Goal: Information Seeking & Learning: Learn about a topic

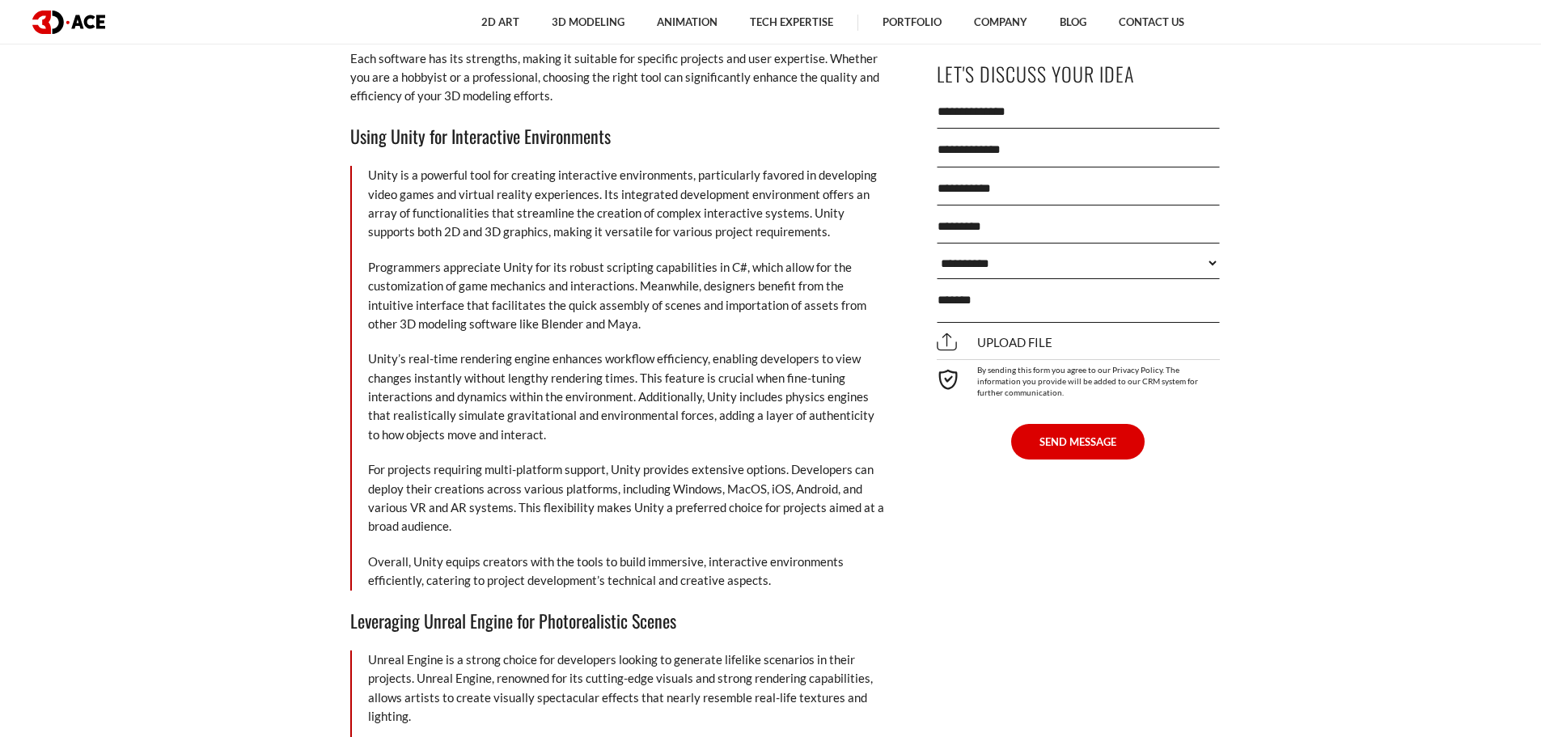
scroll to position [7279, 0]
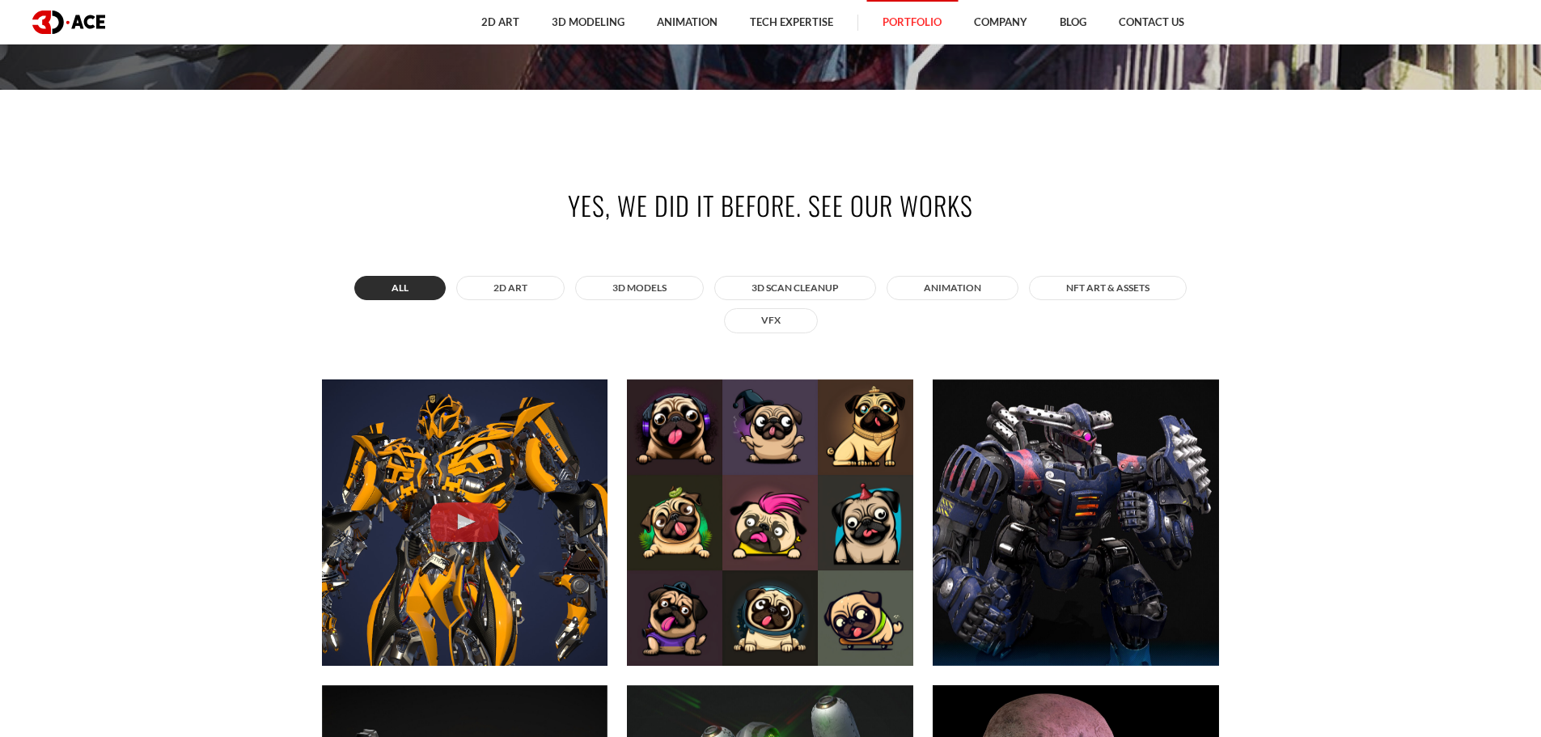
scroll to position [566, 0]
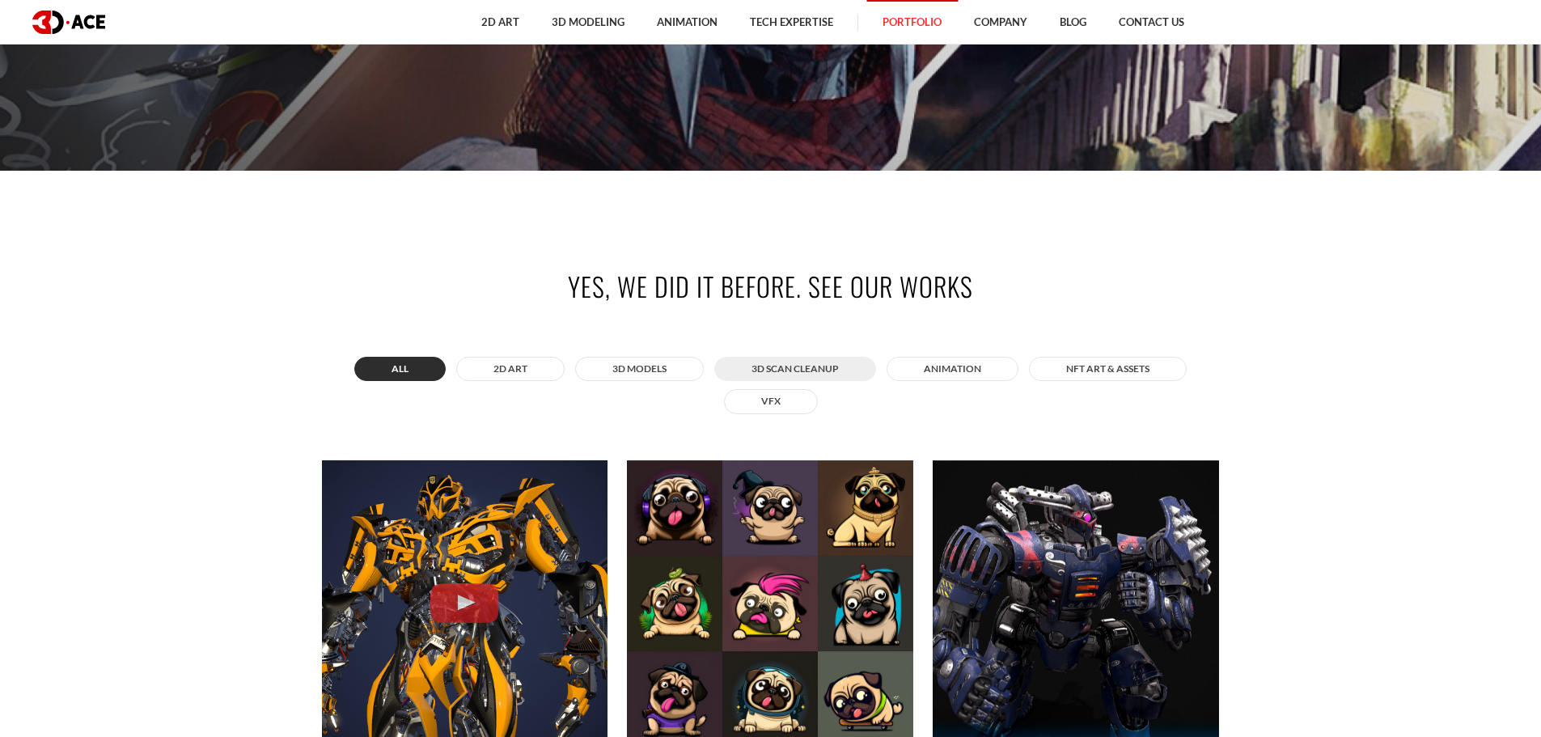
click at [762, 367] on button "3D Scan Cleanup" at bounding box center [795, 369] width 162 height 24
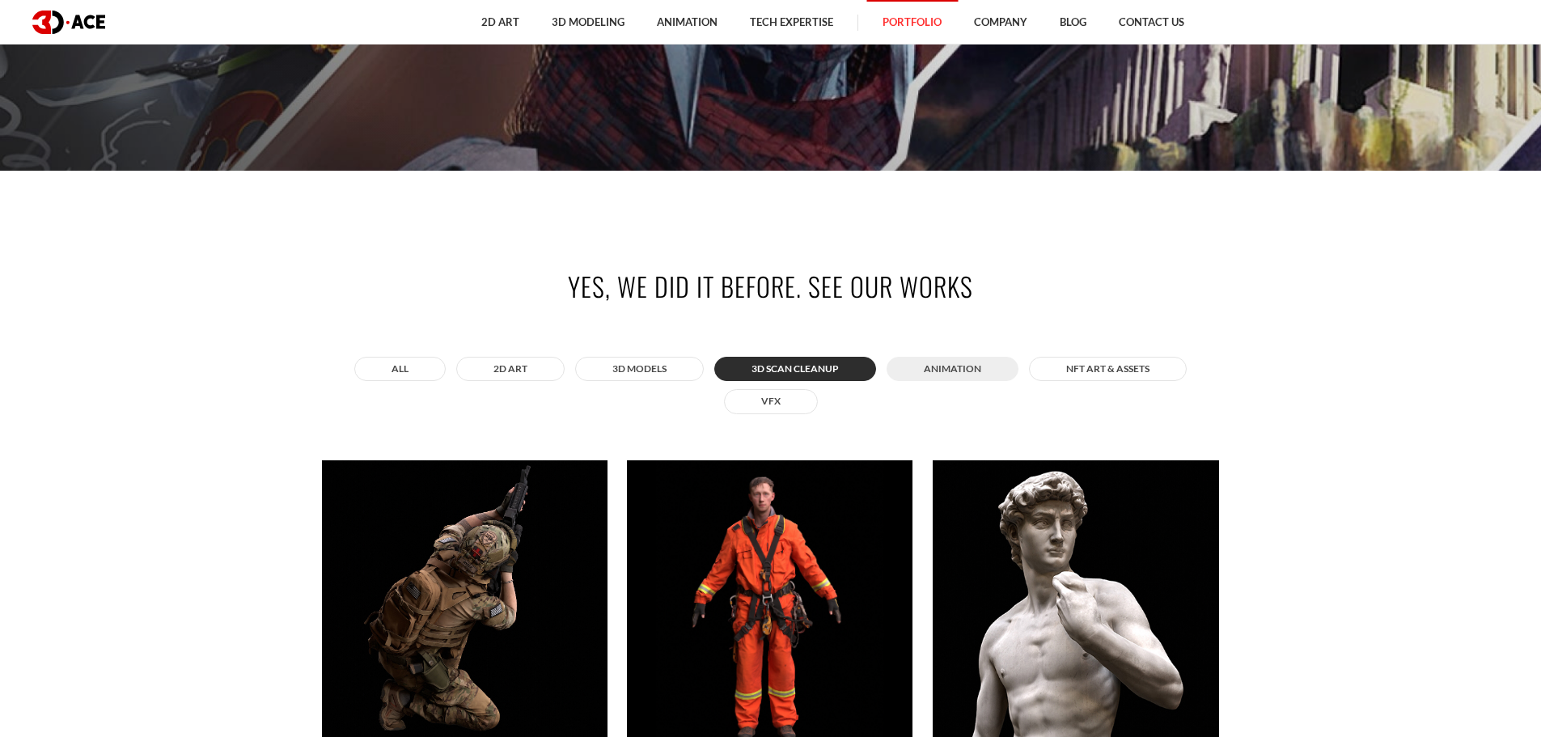
click at [966, 368] on button "ANIMATION" at bounding box center [952, 369] width 132 height 24
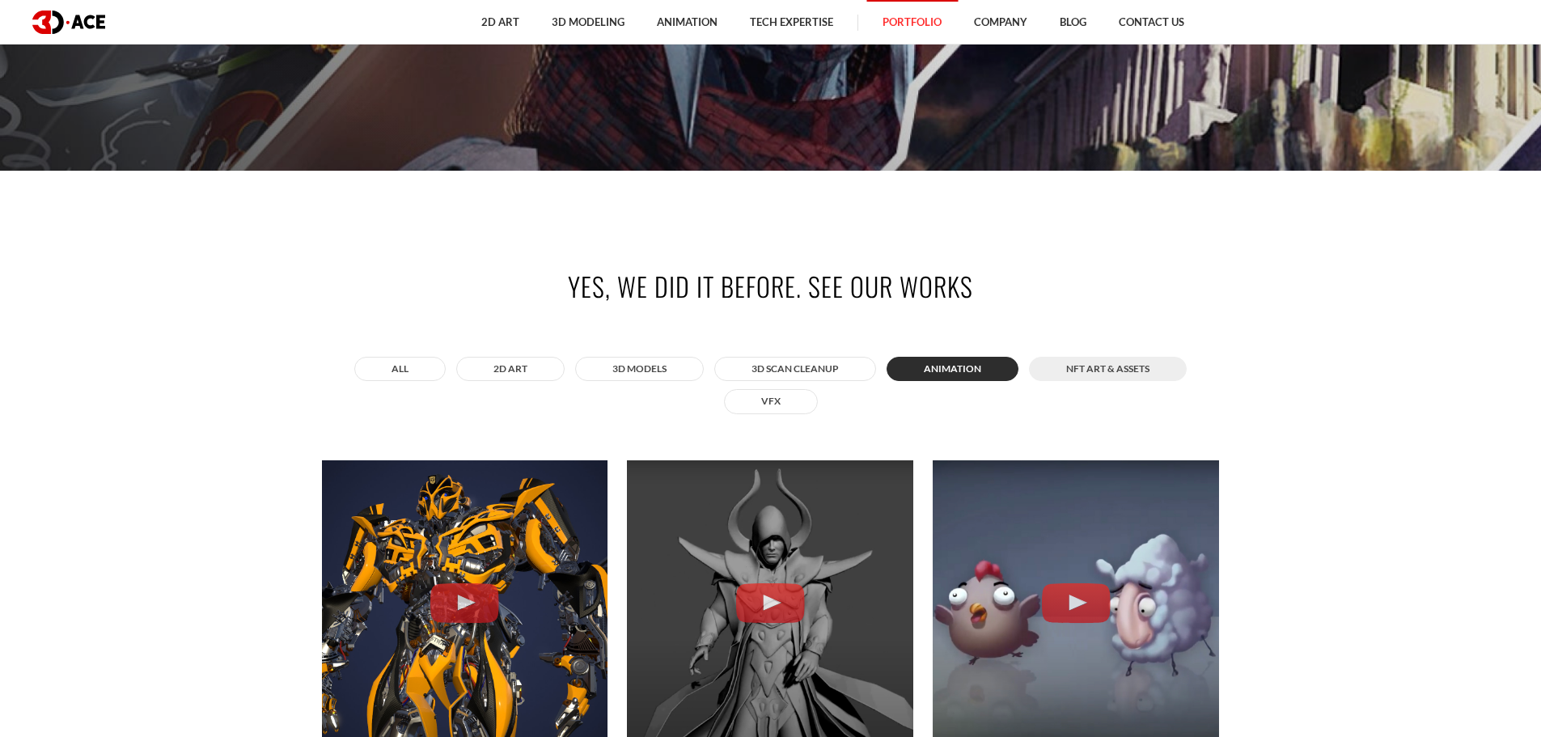
click at [1083, 366] on button "NFT art & assets" at bounding box center [1108, 369] width 158 height 24
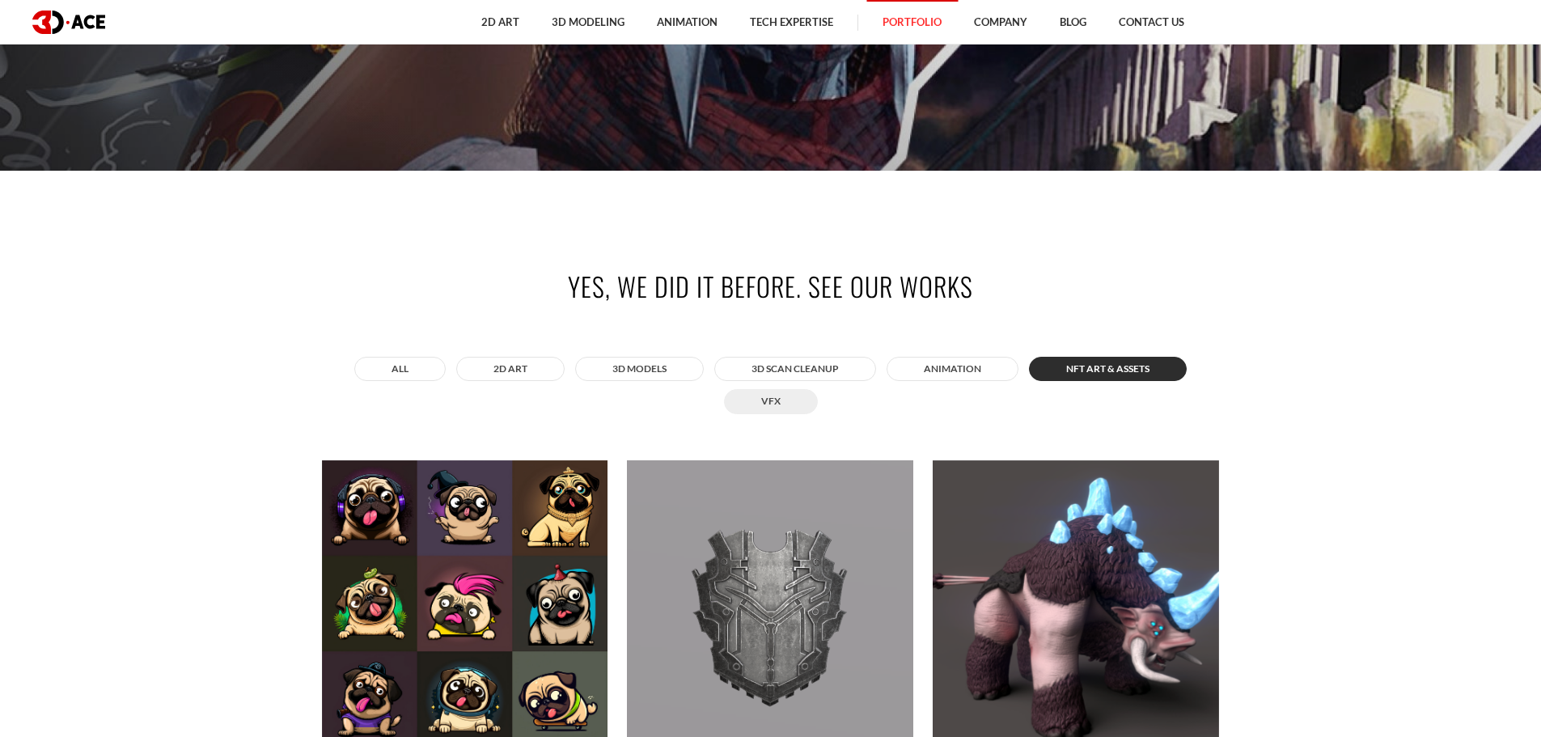
click at [790, 404] on button "VFX" at bounding box center [771, 401] width 94 height 24
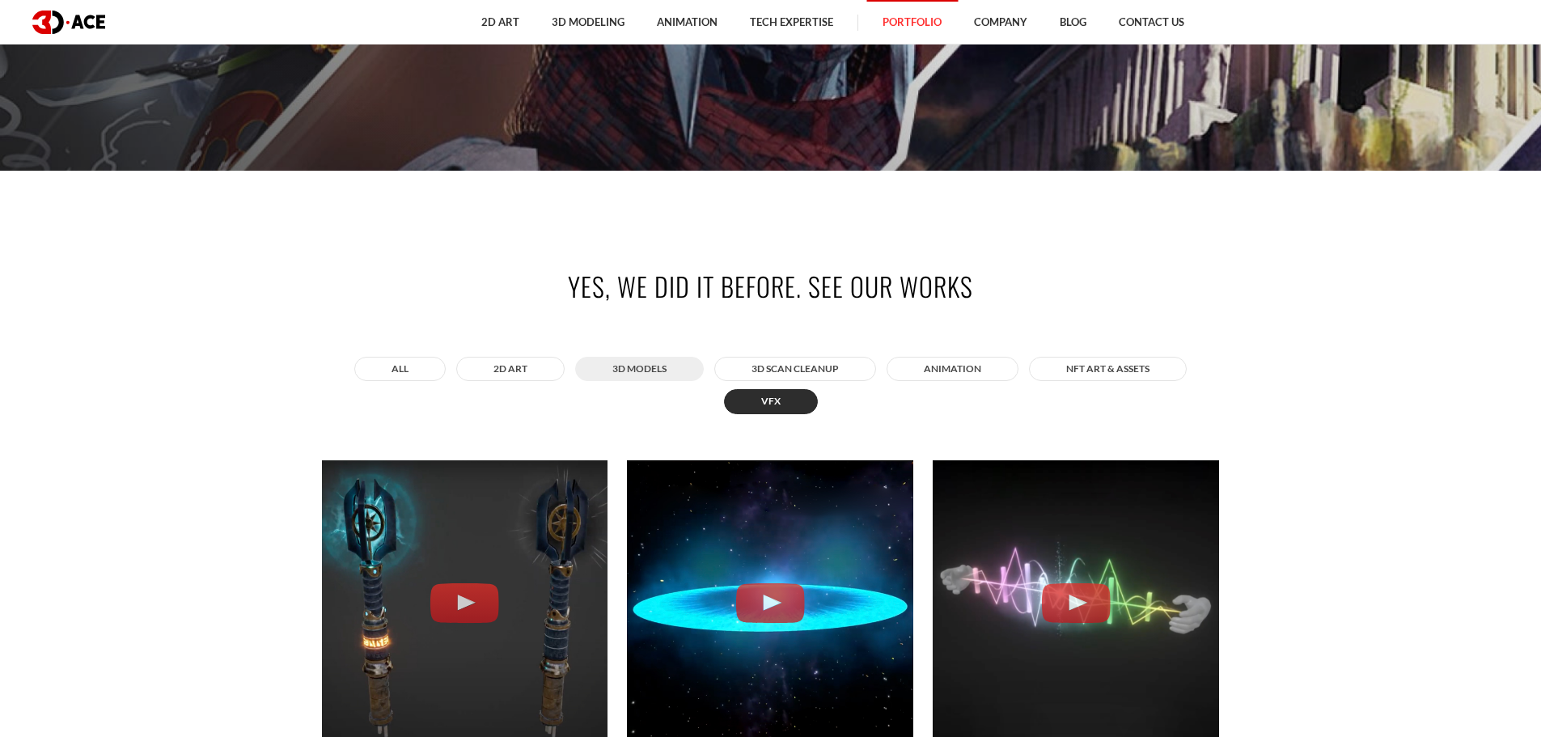
click at [639, 369] on button "3D MODELS" at bounding box center [639, 369] width 129 height 24
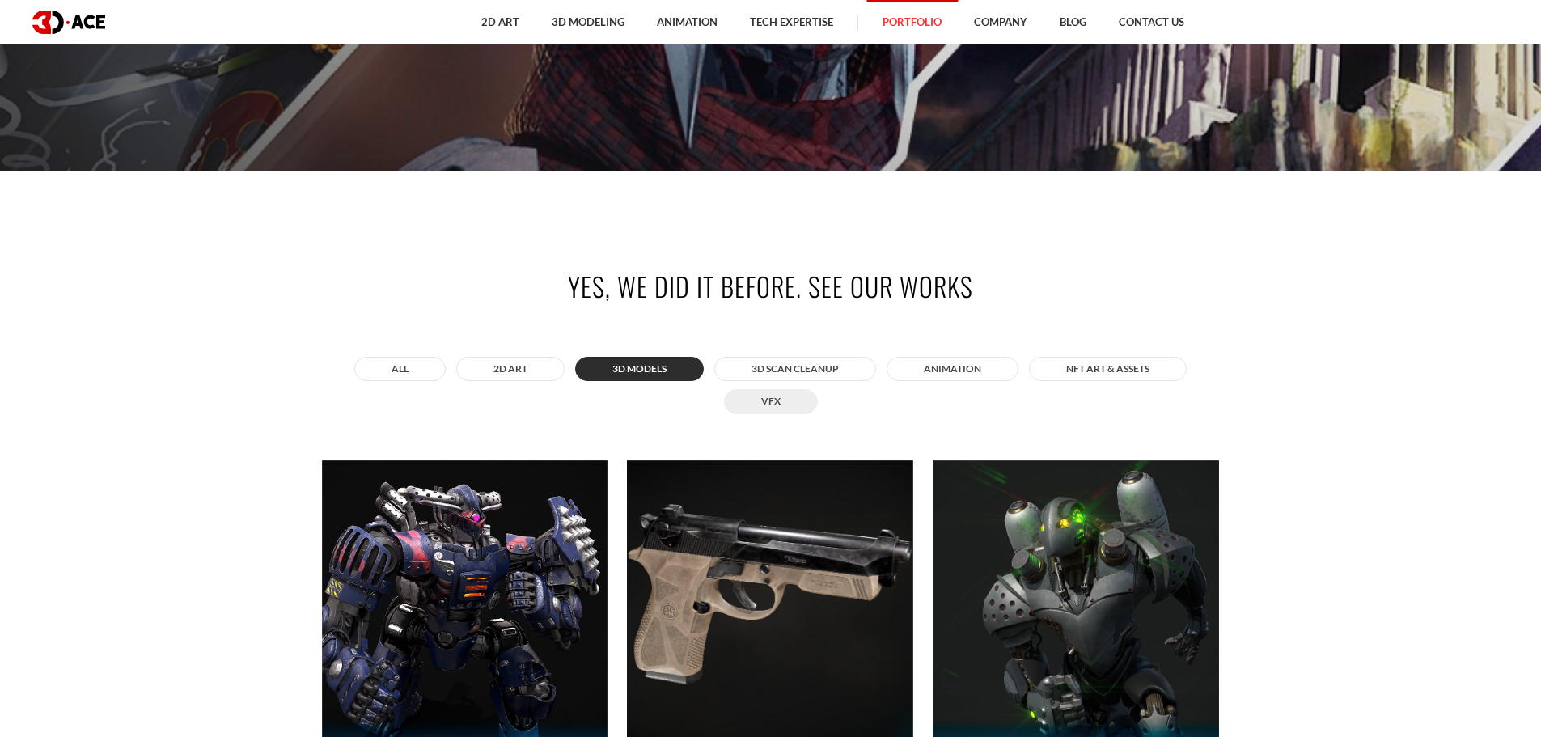
click at [755, 407] on button "VFX" at bounding box center [771, 401] width 94 height 24
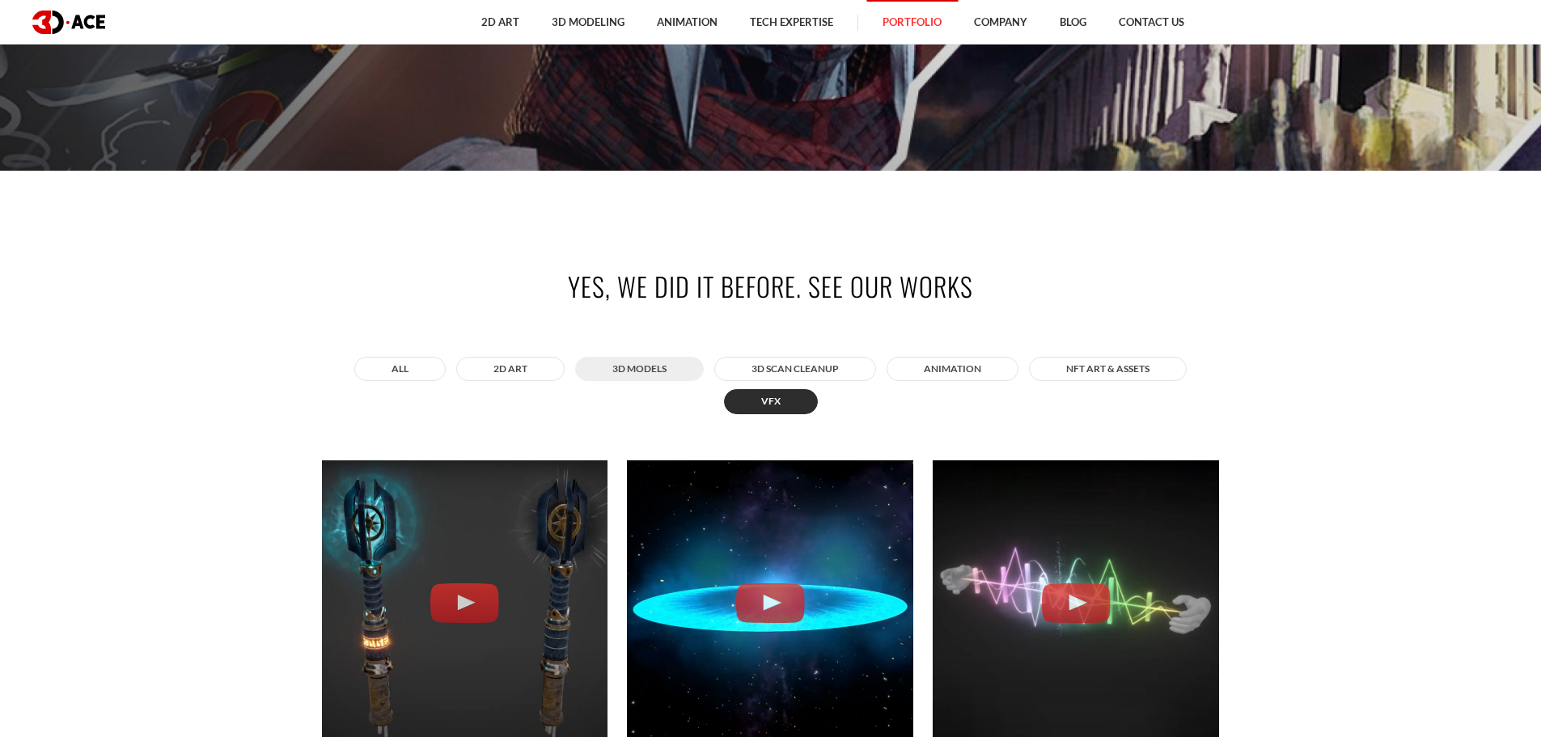
click at [653, 357] on button "3D MODELS" at bounding box center [639, 369] width 129 height 24
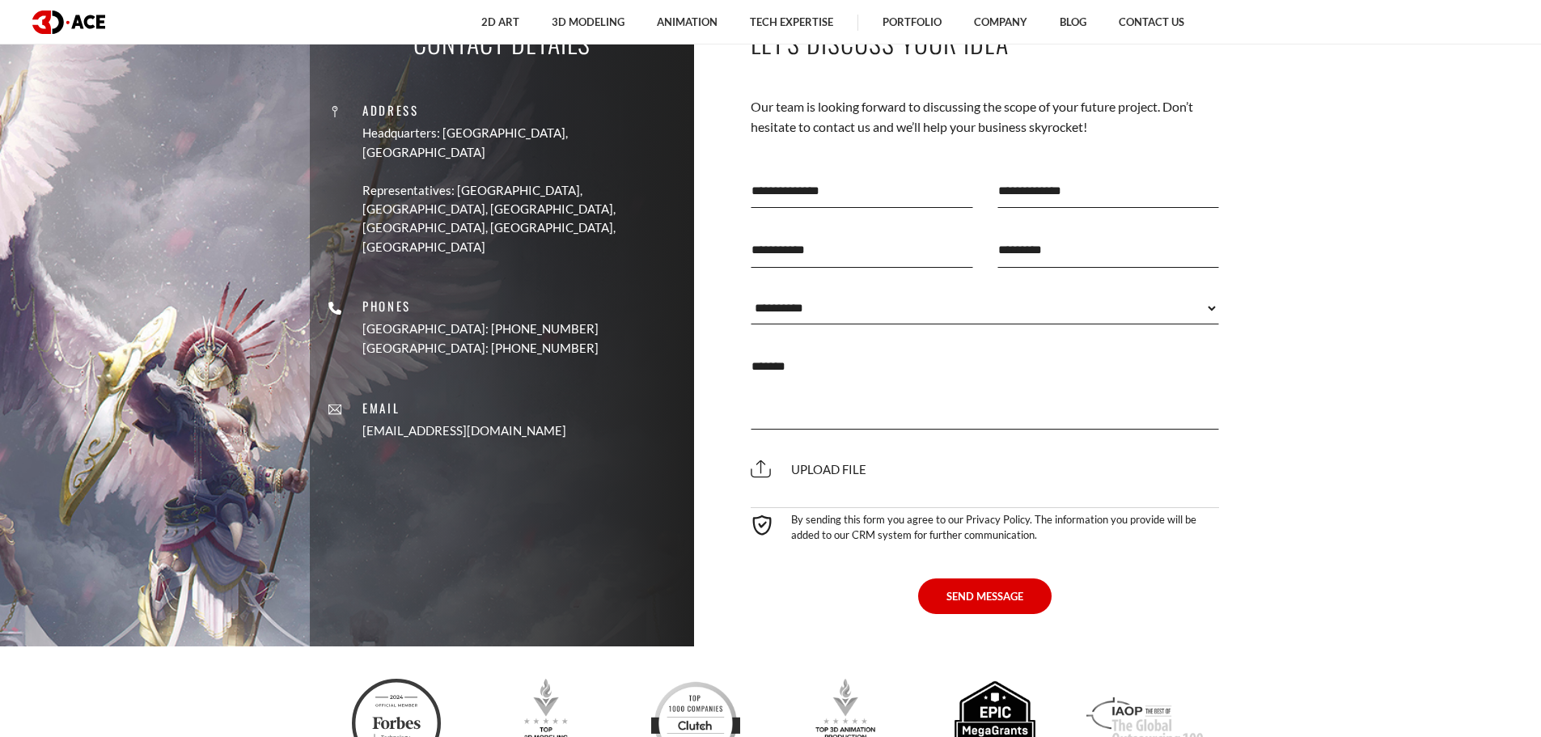
scroll to position [8460, 0]
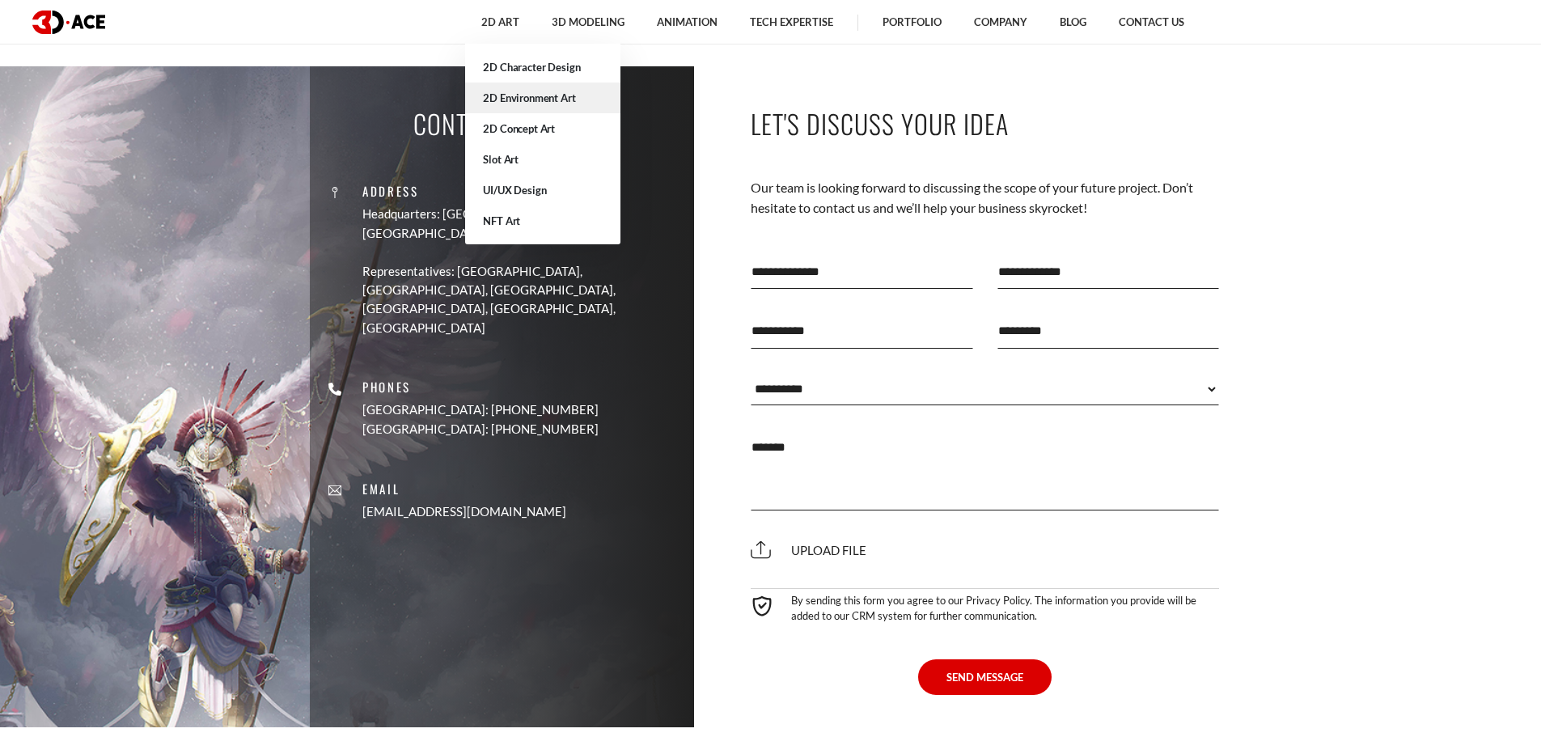
click at [522, 97] on link "2D Environment Art" at bounding box center [542, 97] width 155 height 31
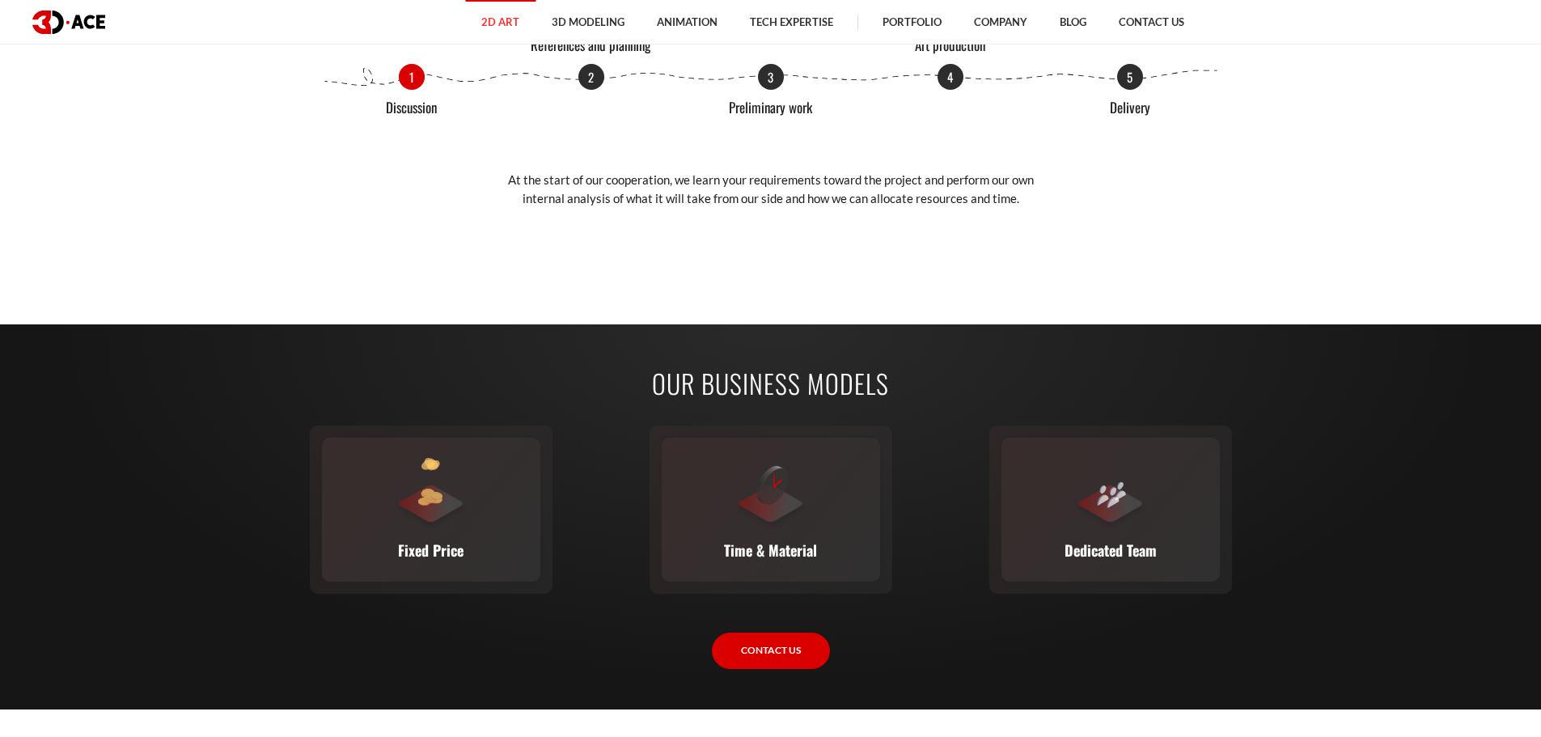
scroll to position [2103, 0]
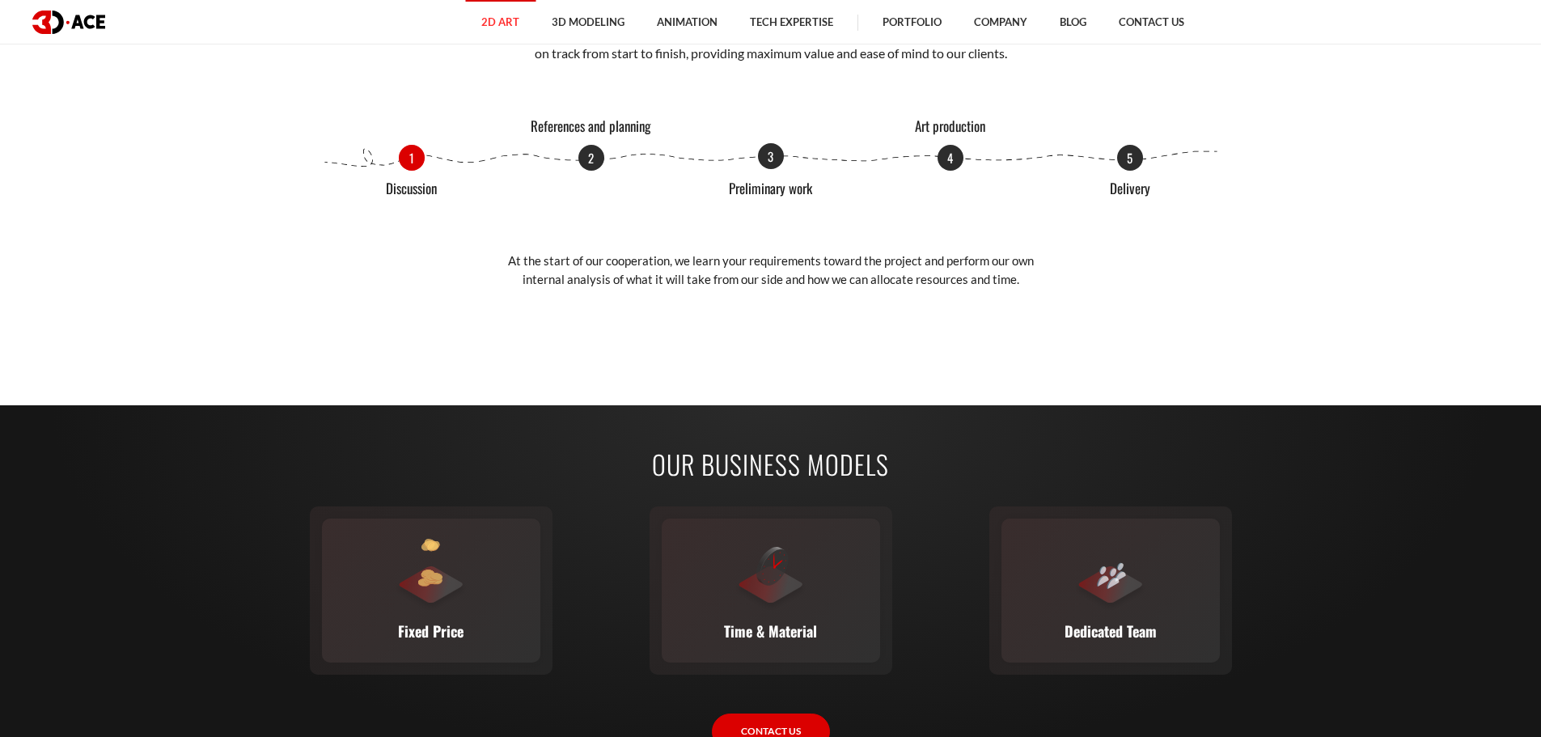
click at [752, 185] on p "Preliminary work" at bounding box center [770, 188] width 121 height 15
click at [962, 129] on p "Art production" at bounding box center [950, 126] width 121 height 15
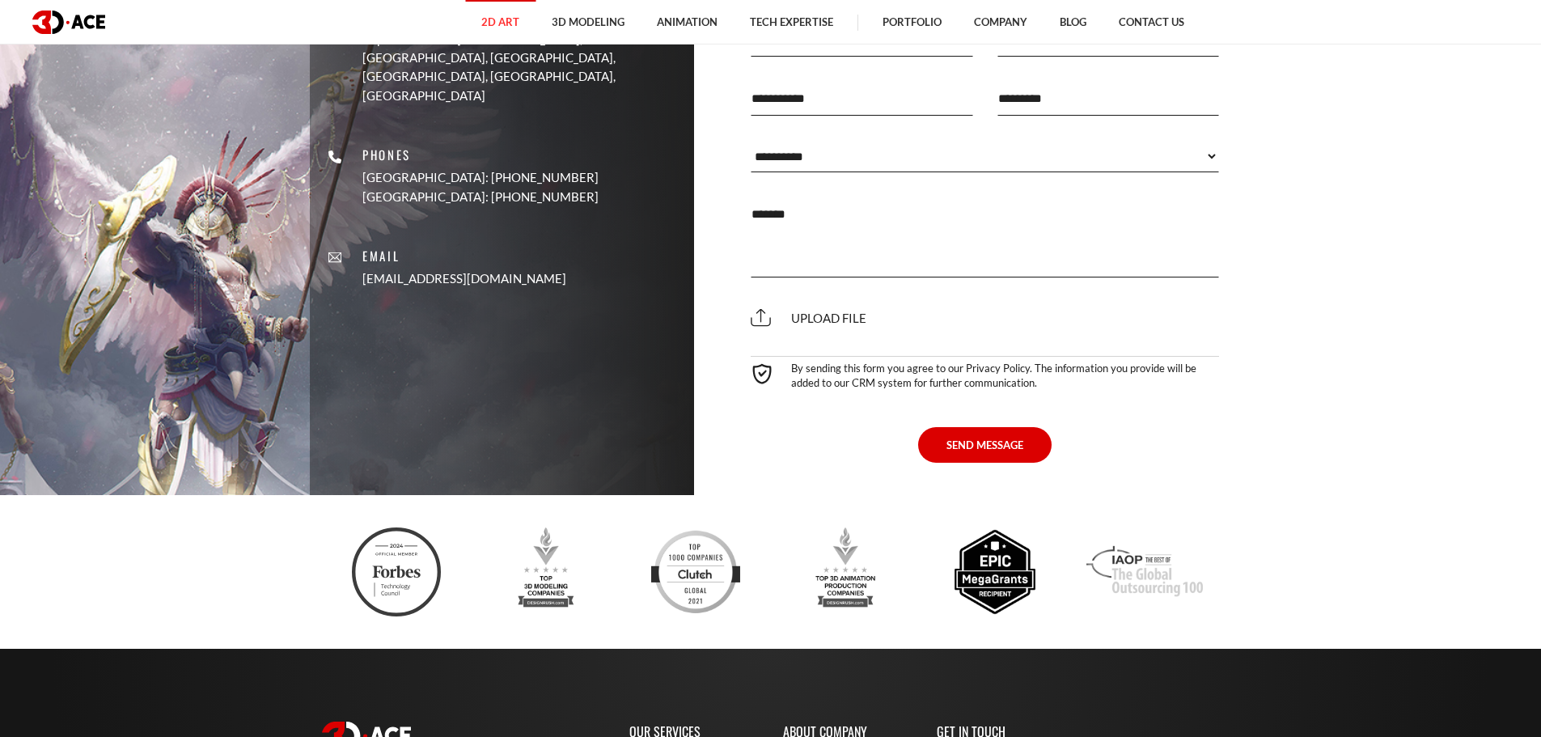
scroll to position [5771, 0]
